Goal: Check status: Check status

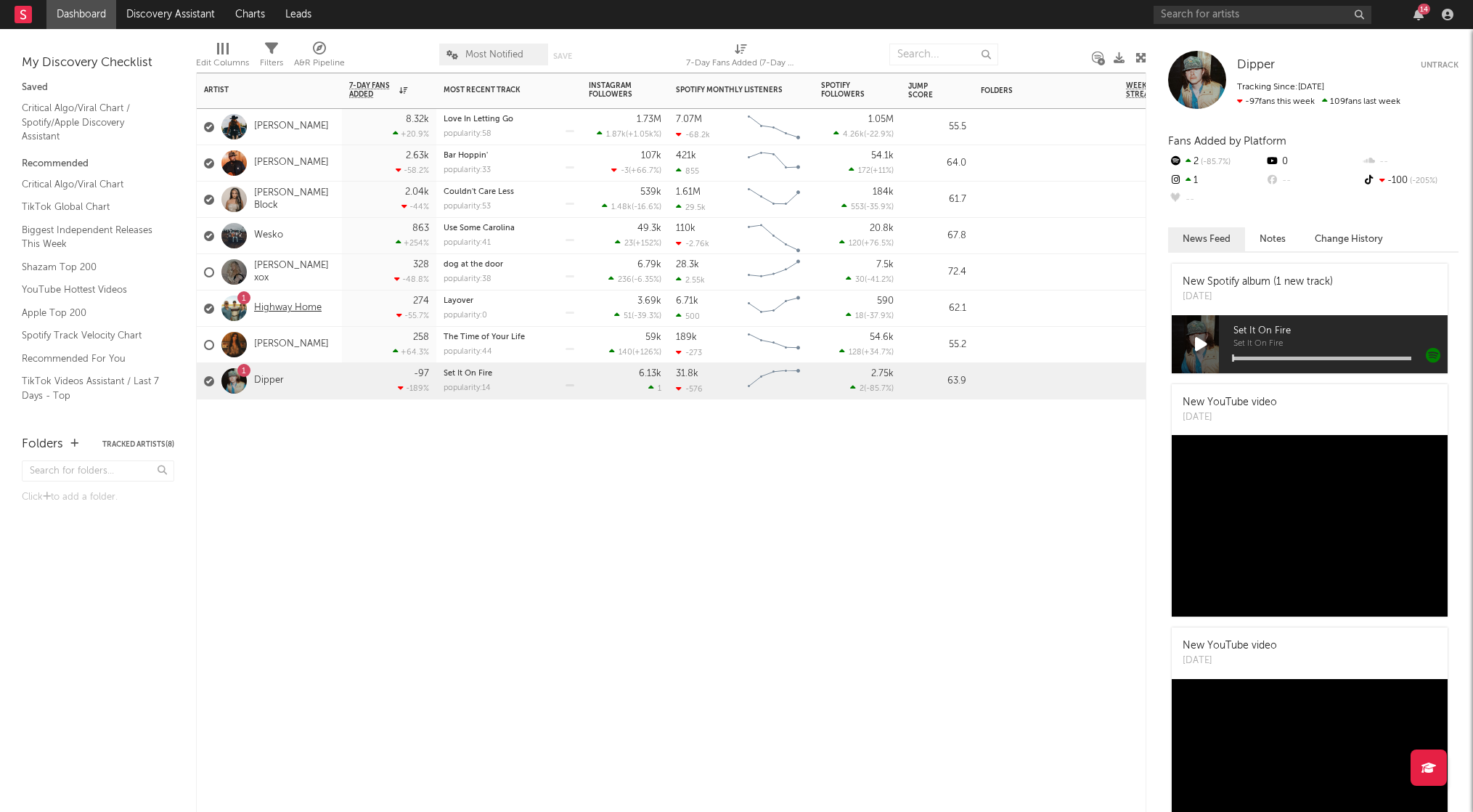
click at [284, 304] on link "Highway Home" at bounding box center [287, 308] width 67 height 12
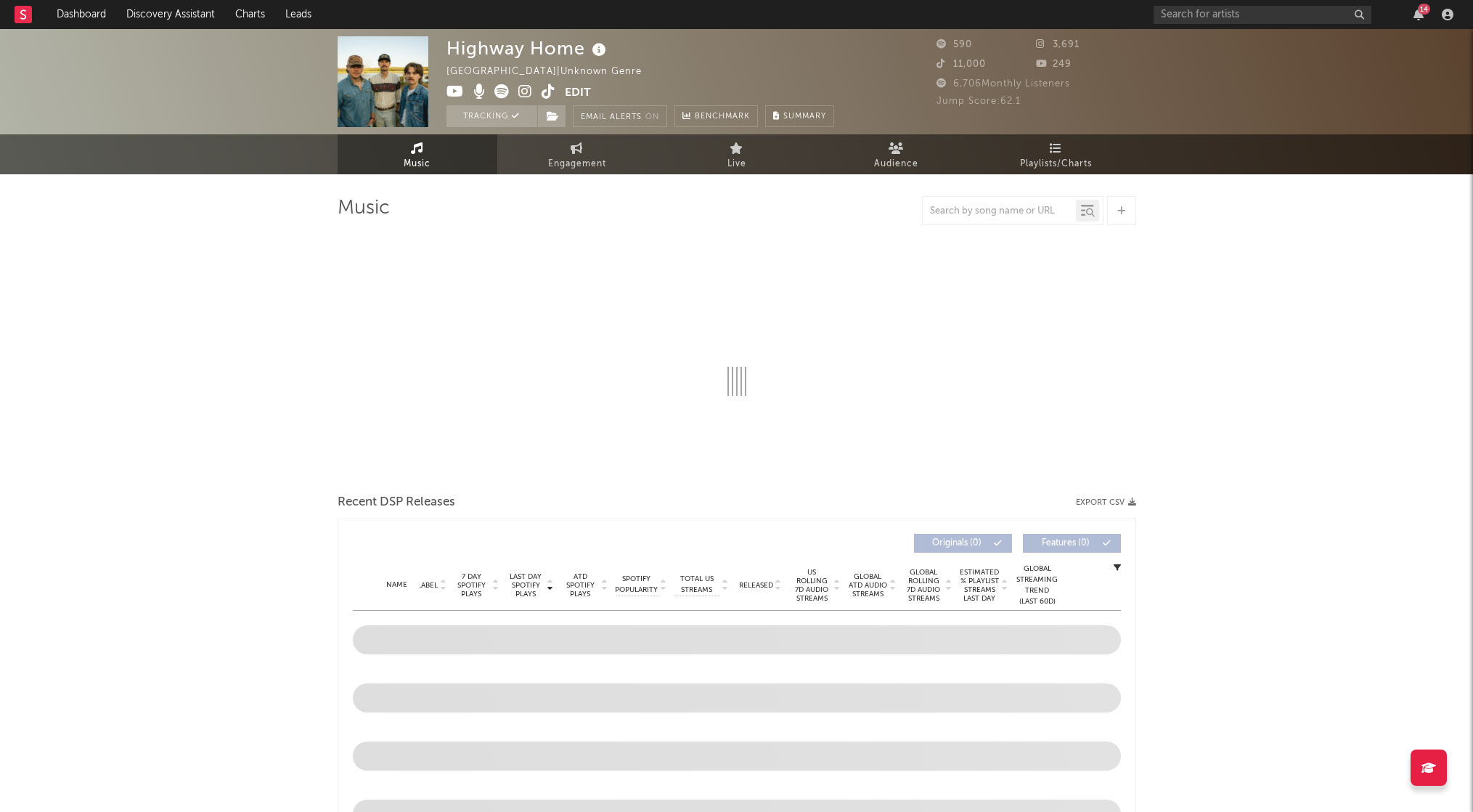
select select "1w"
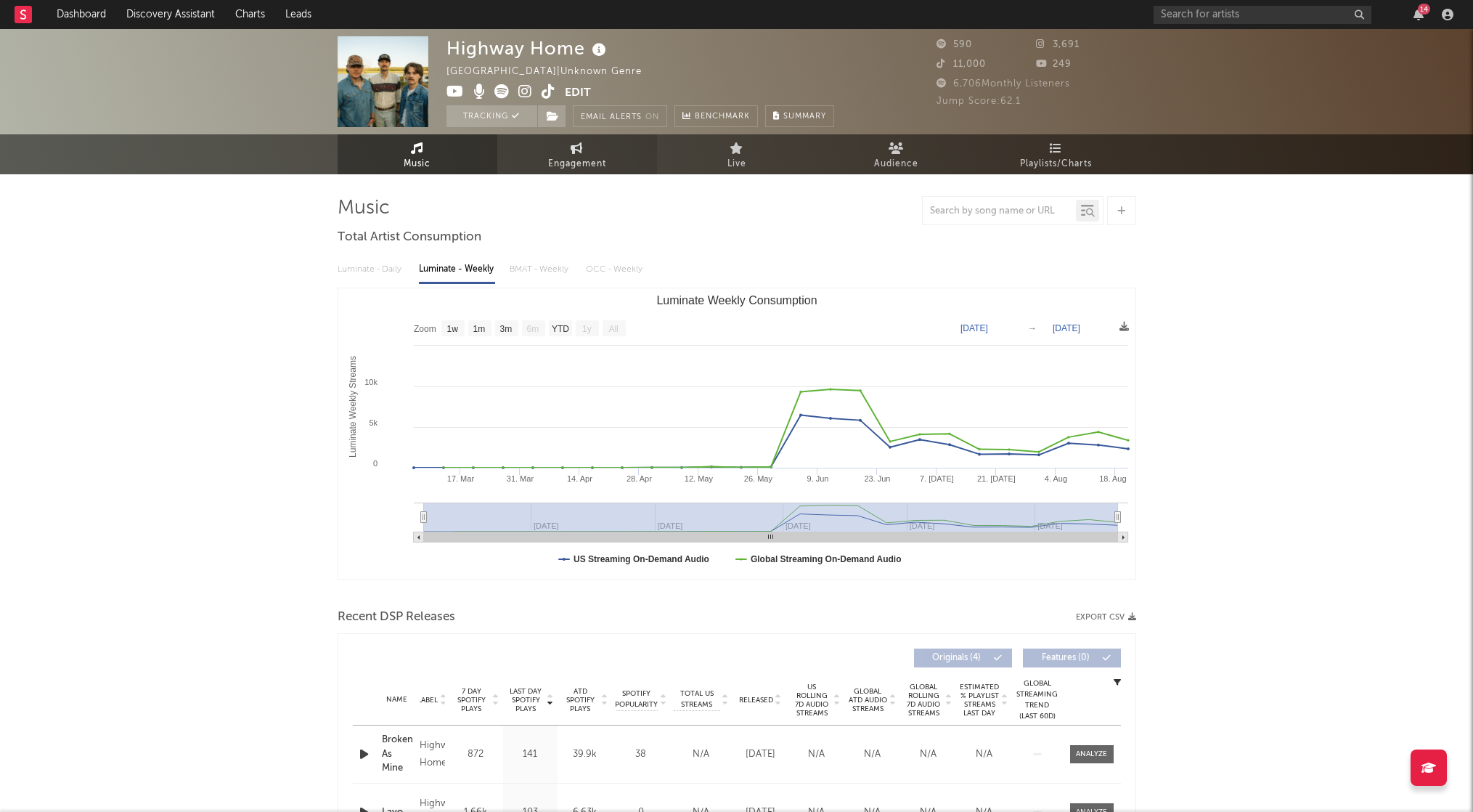
click at [581, 156] on span "Engagement" at bounding box center [577, 163] width 58 height 17
select select "1w"
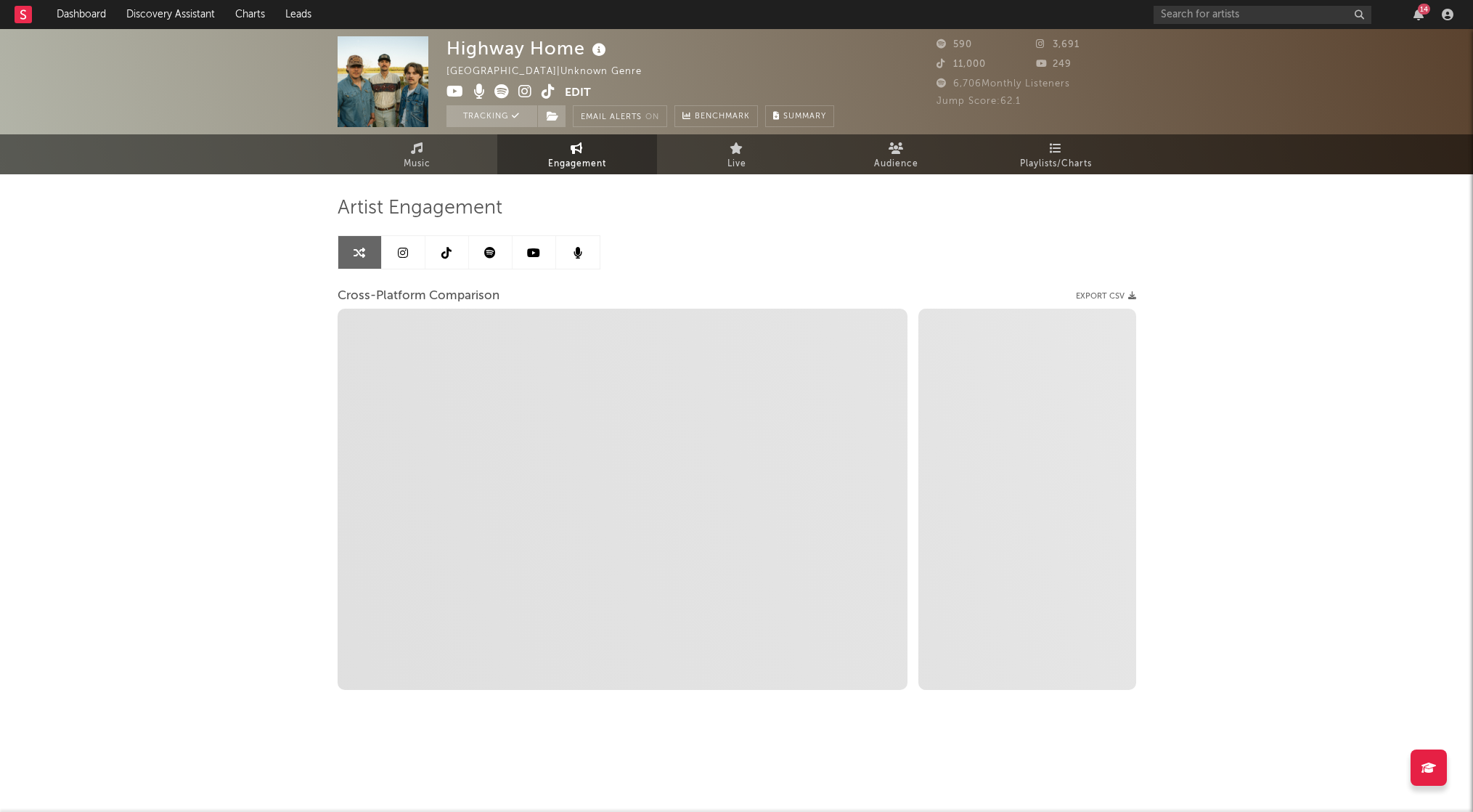
select select "1m"
